Goal: Check status

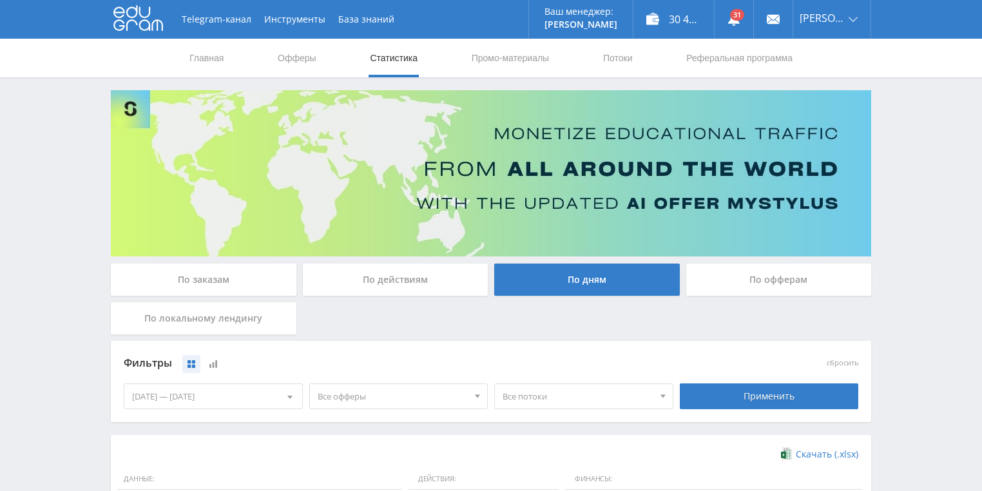
scroll to position [351, 0]
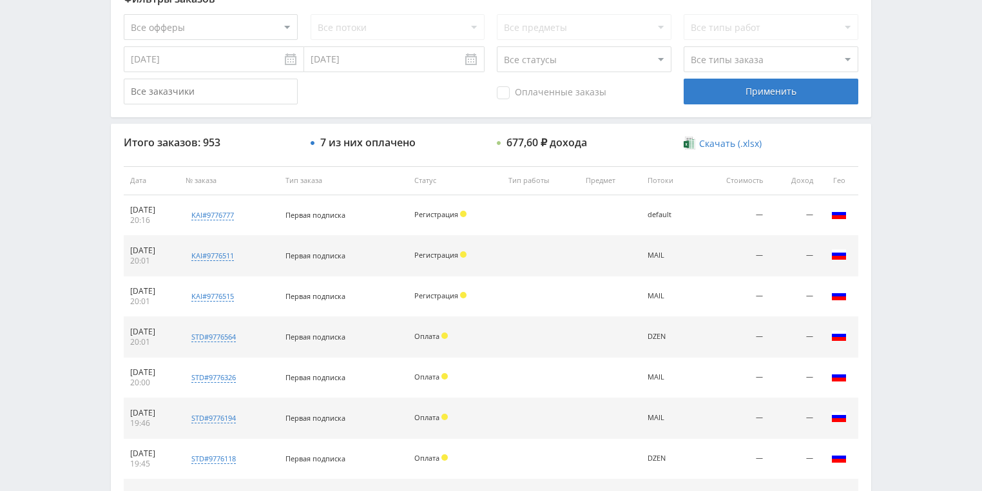
scroll to position [258, 0]
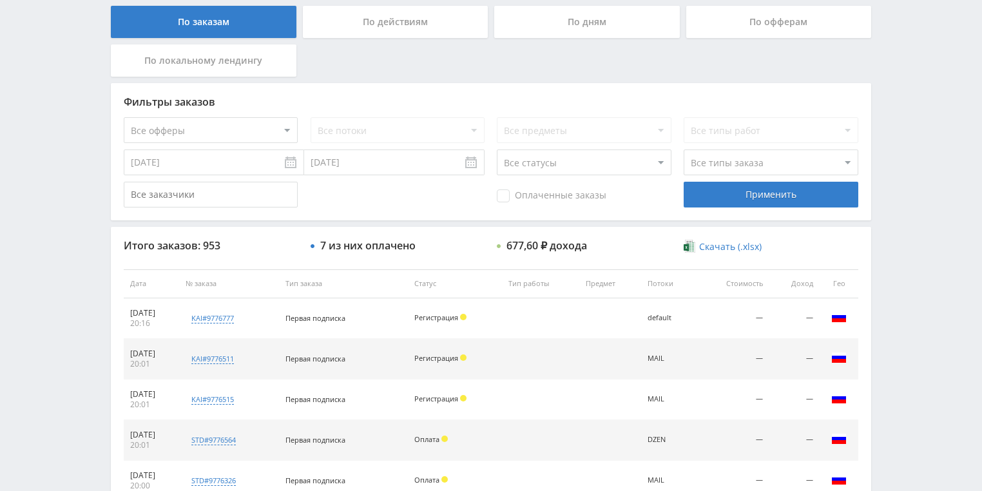
click at [372, 31] on div "По действиям" at bounding box center [395, 22] width 185 height 32
click at [0, 0] on input "По действиям" at bounding box center [0, 0] width 0 height 0
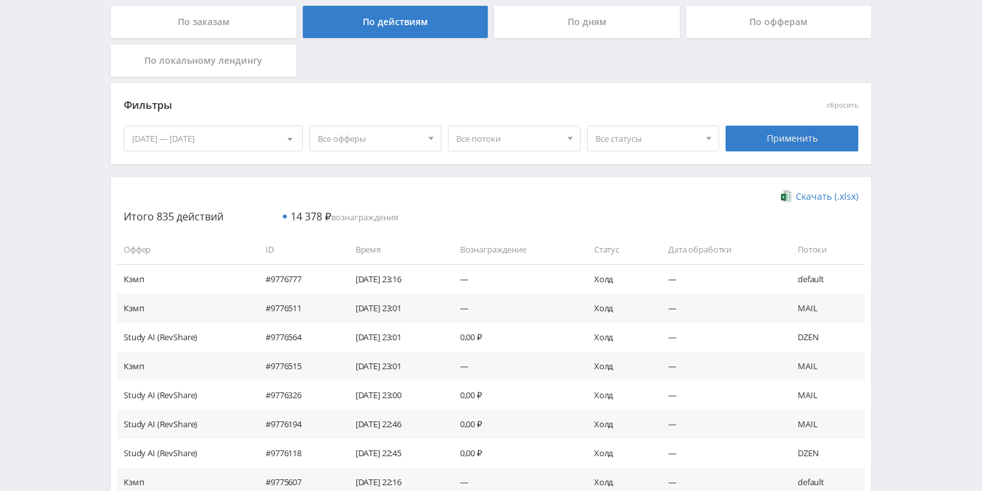
click at [565, 21] on div "По дням" at bounding box center [586, 22] width 185 height 32
click at [0, 0] on input "По дням" at bounding box center [0, 0] width 0 height 0
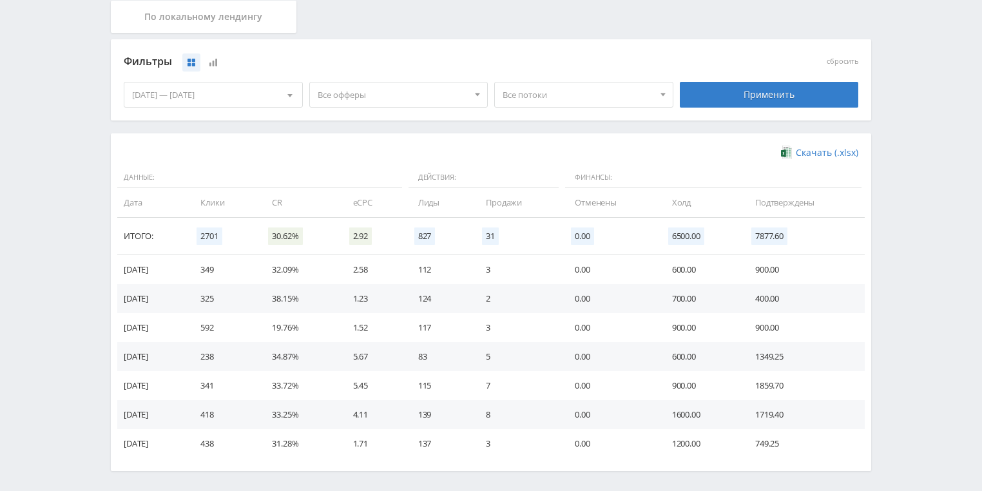
scroll to position [351, 0]
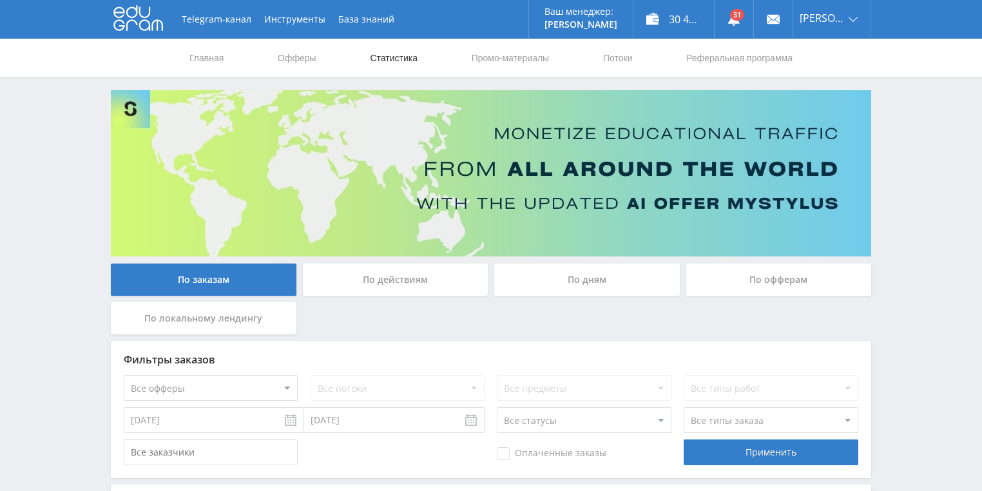
scroll to position [103, 0]
